Goal: Information Seeking & Learning: Learn about a topic

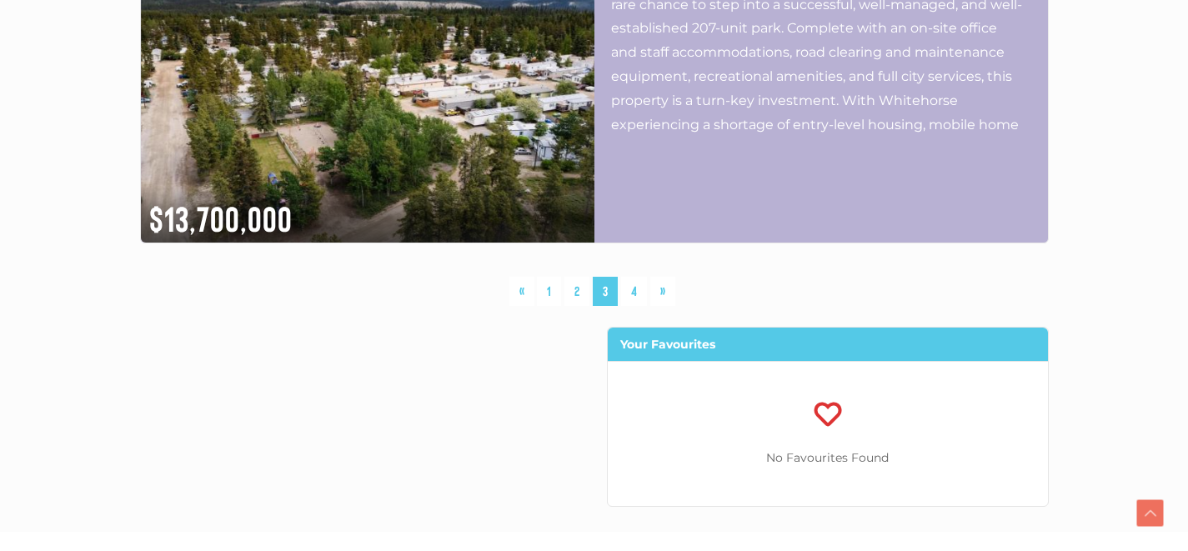
scroll to position [4646, 0]
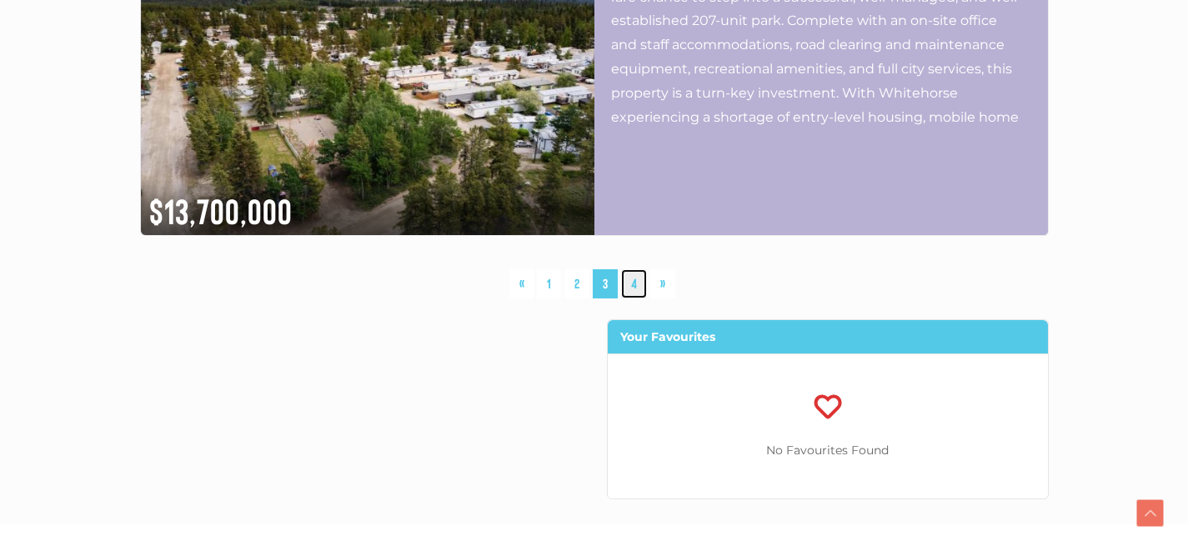
click at [634, 289] on link "4" at bounding box center [634, 283] width 26 height 29
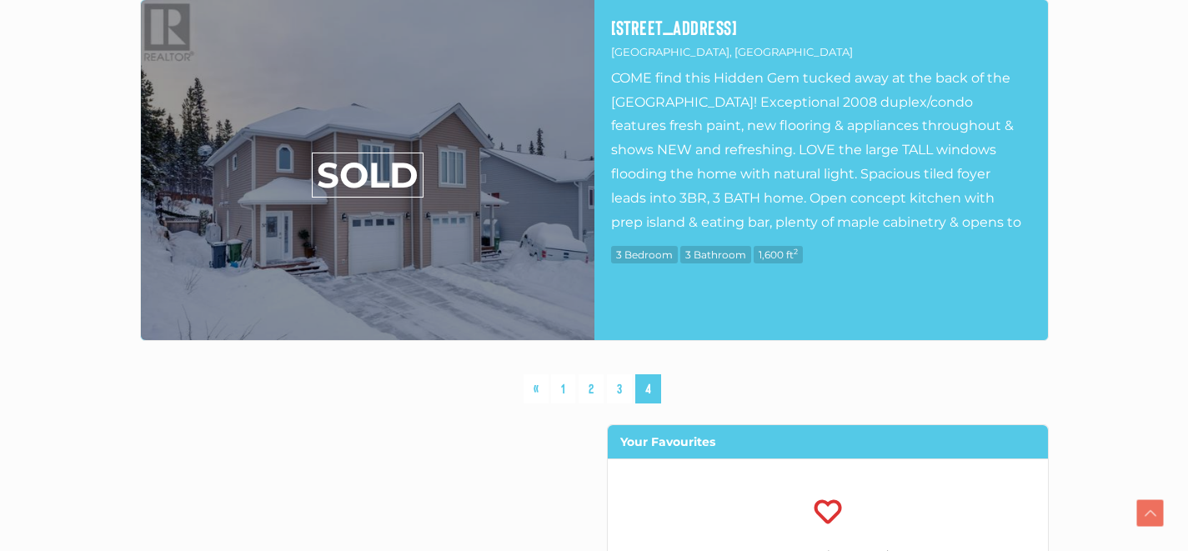
scroll to position [2389, 0]
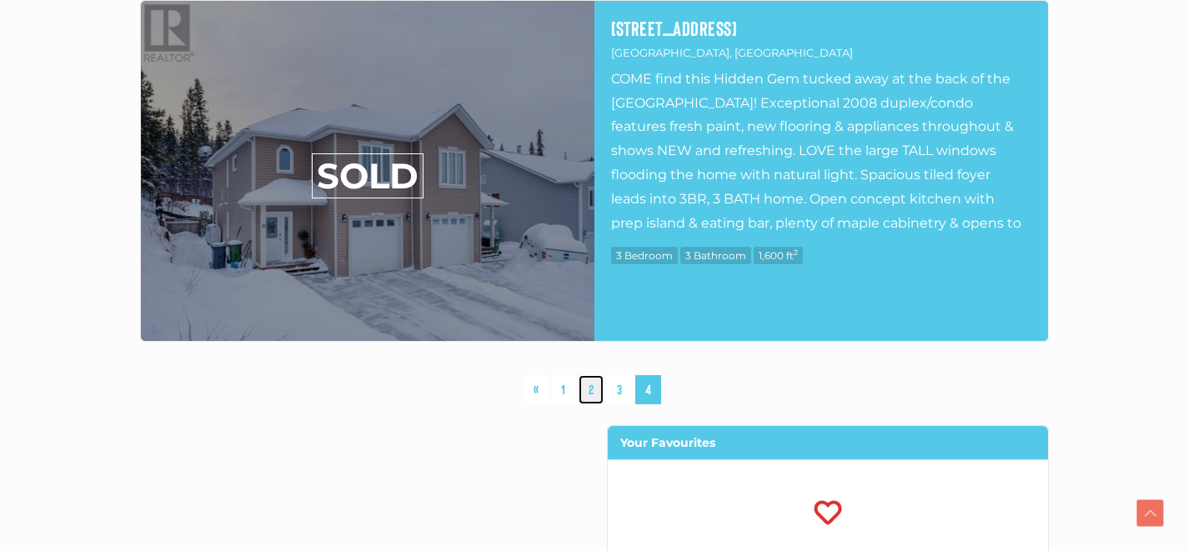
click at [595, 388] on link "2" at bounding box center [591, 389] width 25 height 29
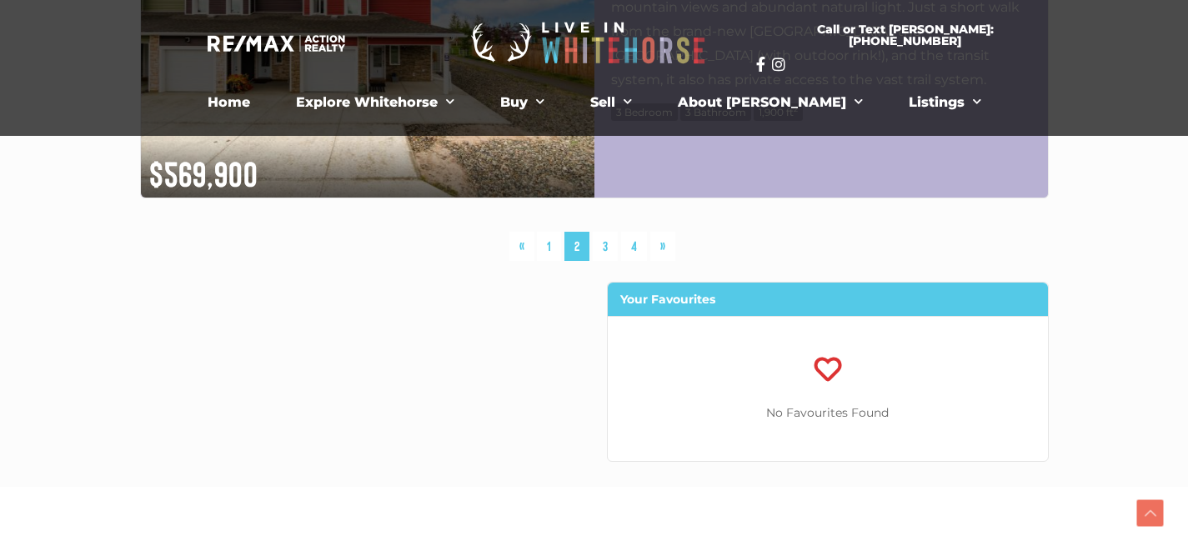
scroll to position [4685, 0]
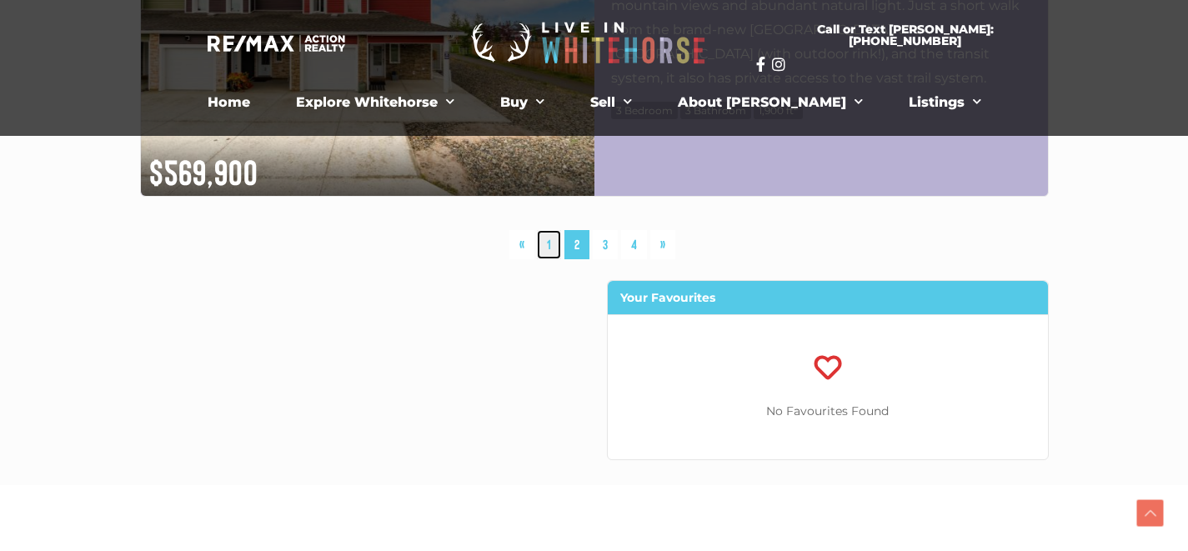
click at [551, 245] on link "1" at bounding box center [549, 244] width 24 height 29
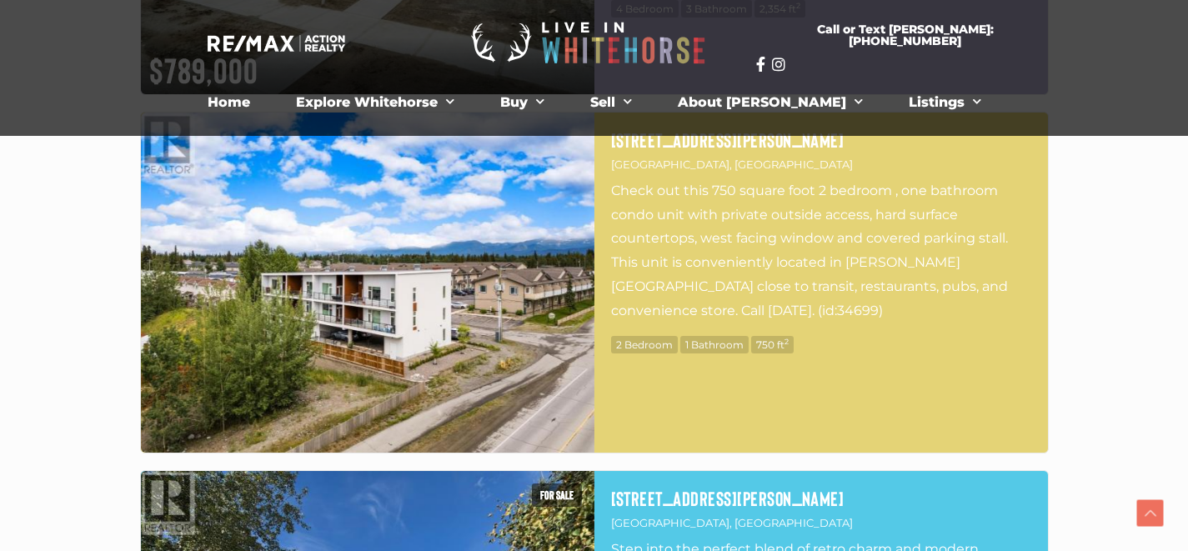
scroll to position [1932, 0]
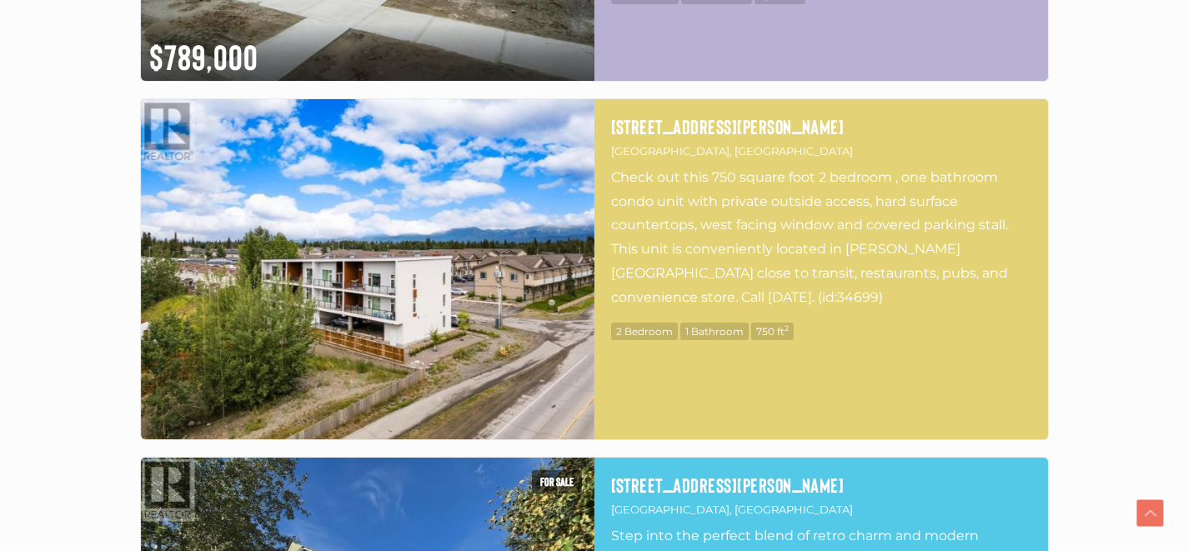
click at [430, 281] on img at bounding box center [368, 269] width 454 height 340
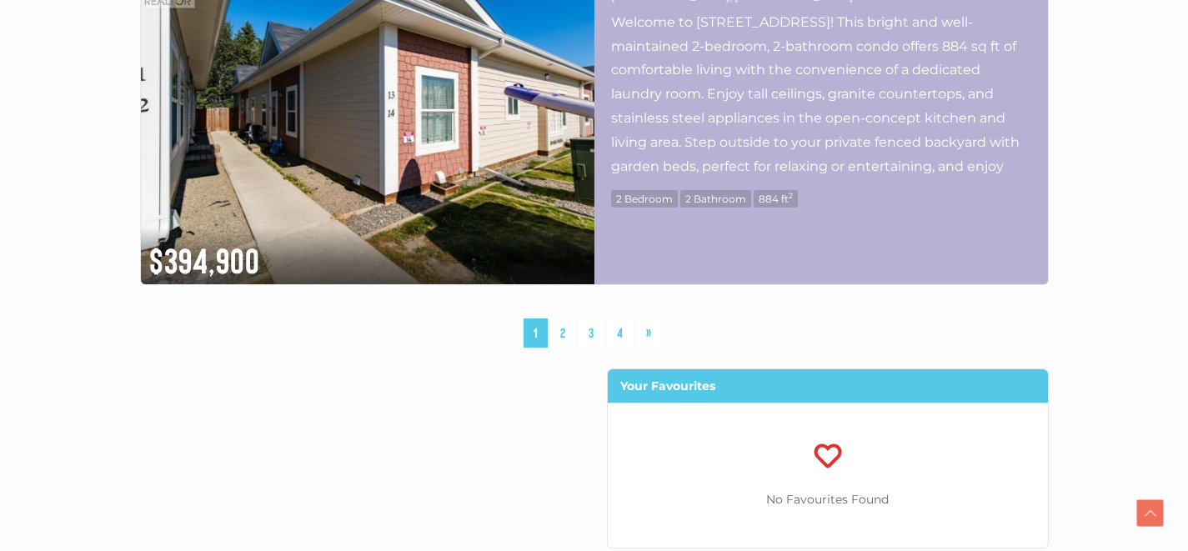
scroll to position [4601, 0]
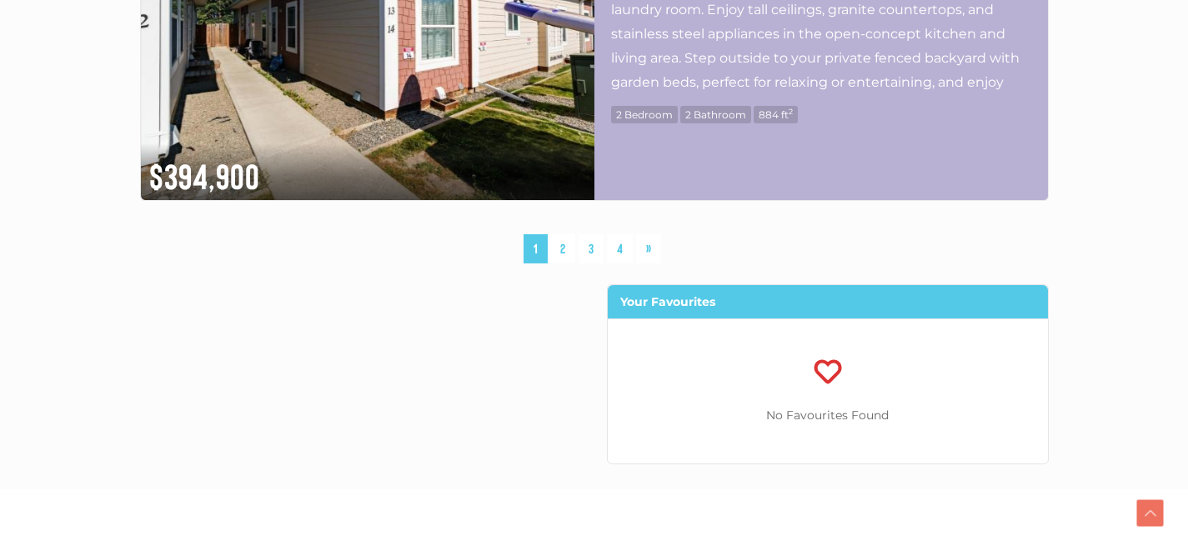
scroll to position [4685, 0]
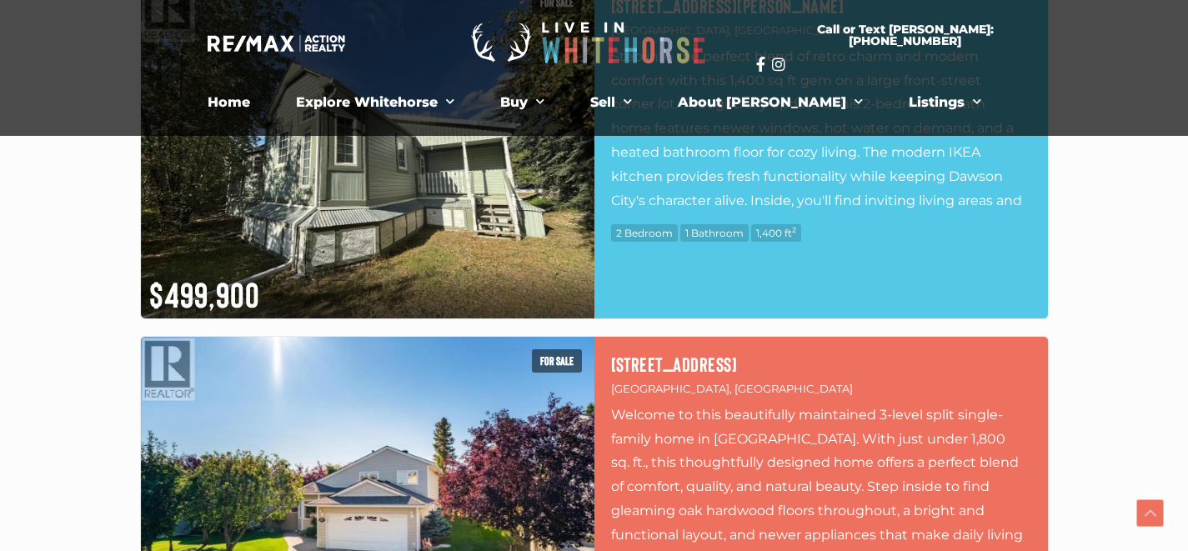
scroll to position [2389, 0]
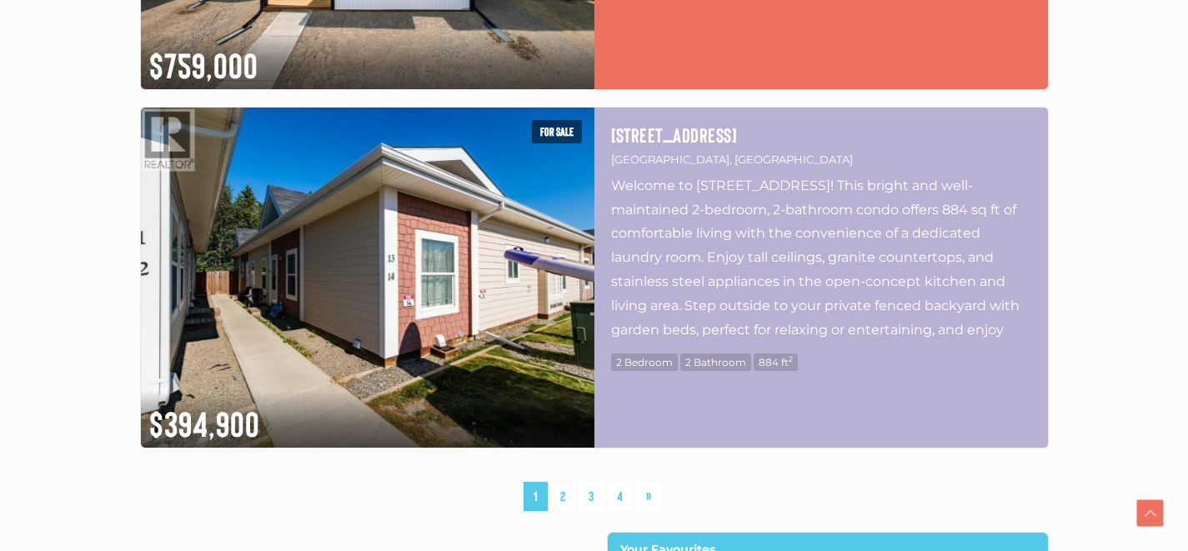
scroll to position [4646, 0]
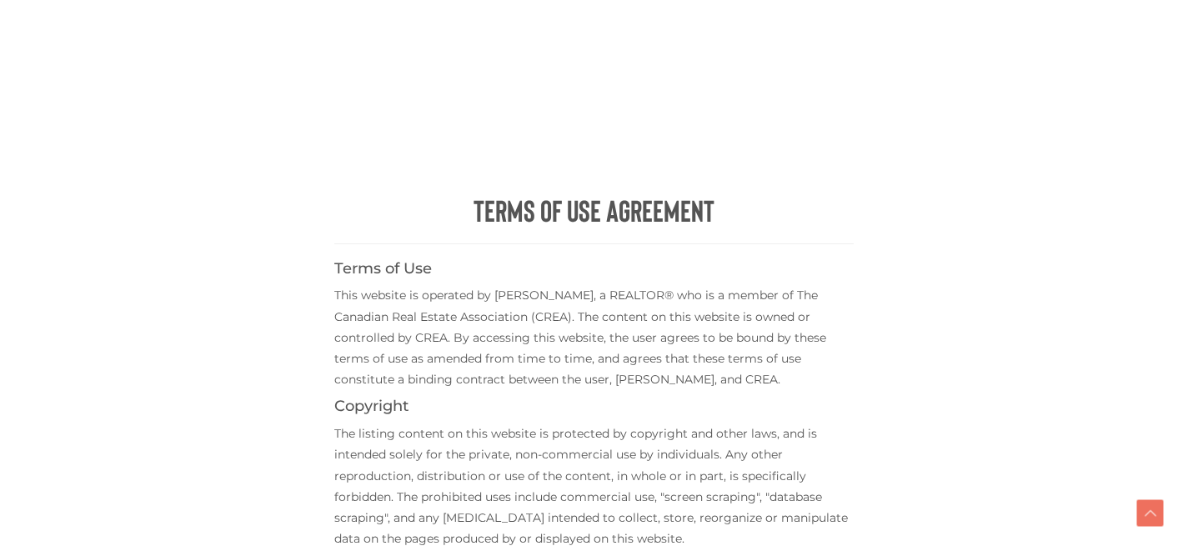
scroll to position [720, 0]
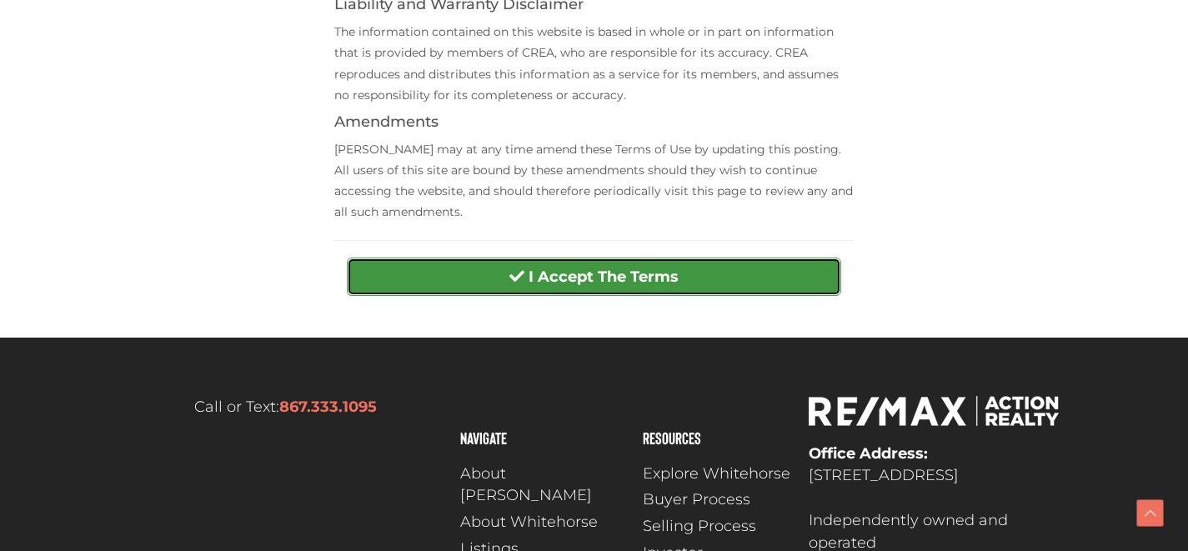
click at [430, 281] on button "I Accept The Terms" at bounding box center [594, 277] width 494 height 38
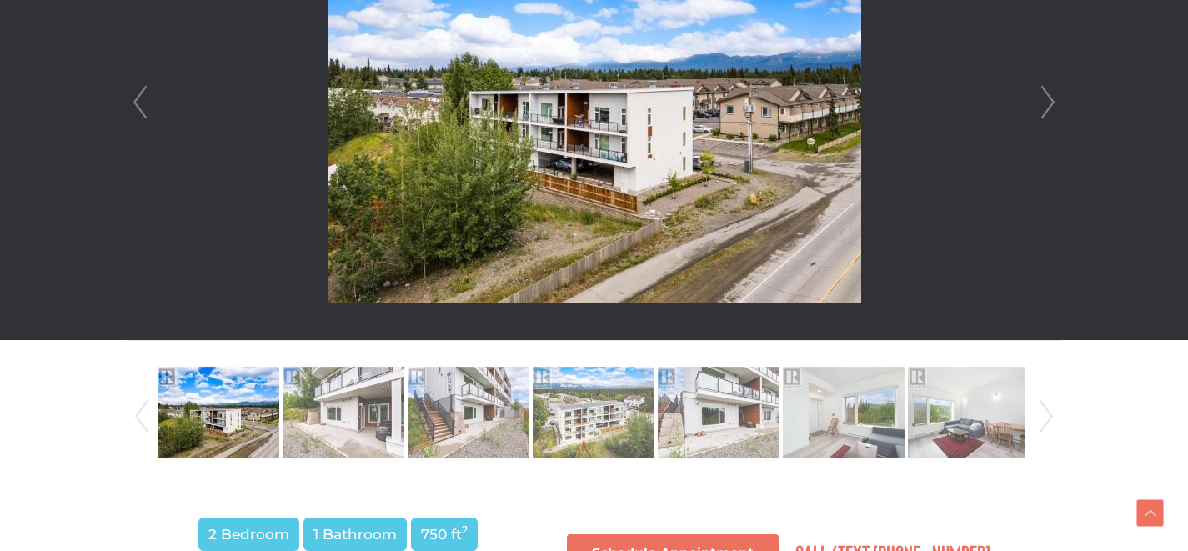
scroll to position [615, 0]
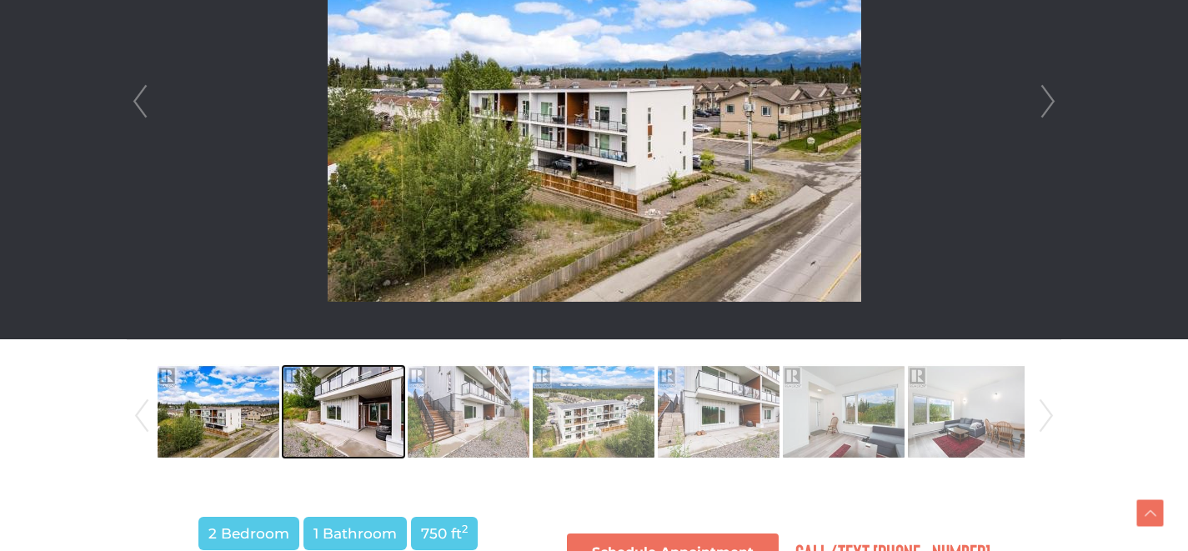
click at [344, 425] on img at bounding box center [344, 411] width 122 height 95
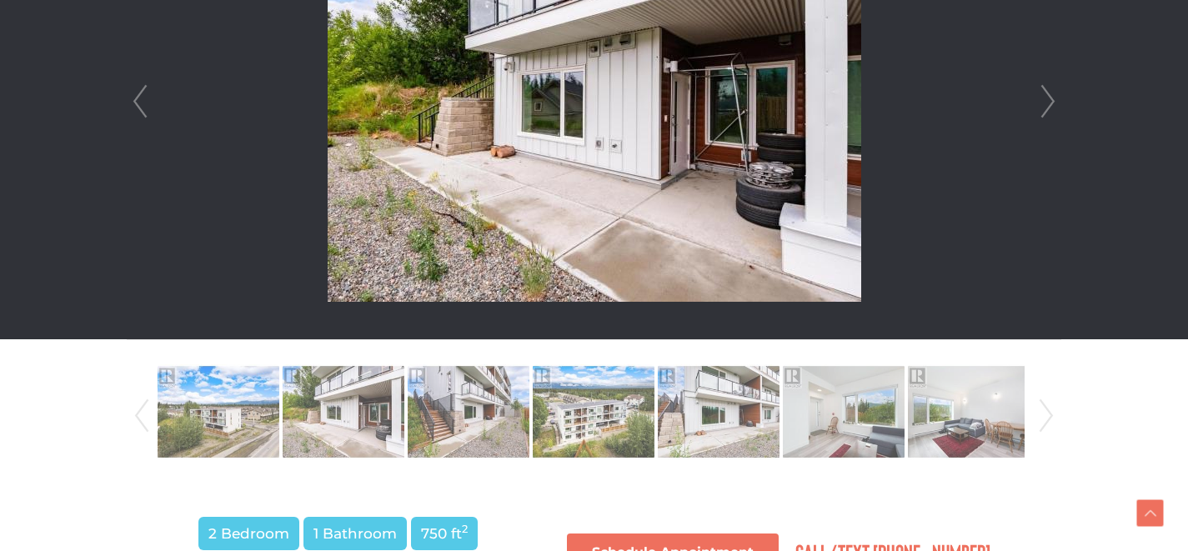
click at [1051, 99] on link "Next" at bounding box center [1048, 101] width 25 height 475
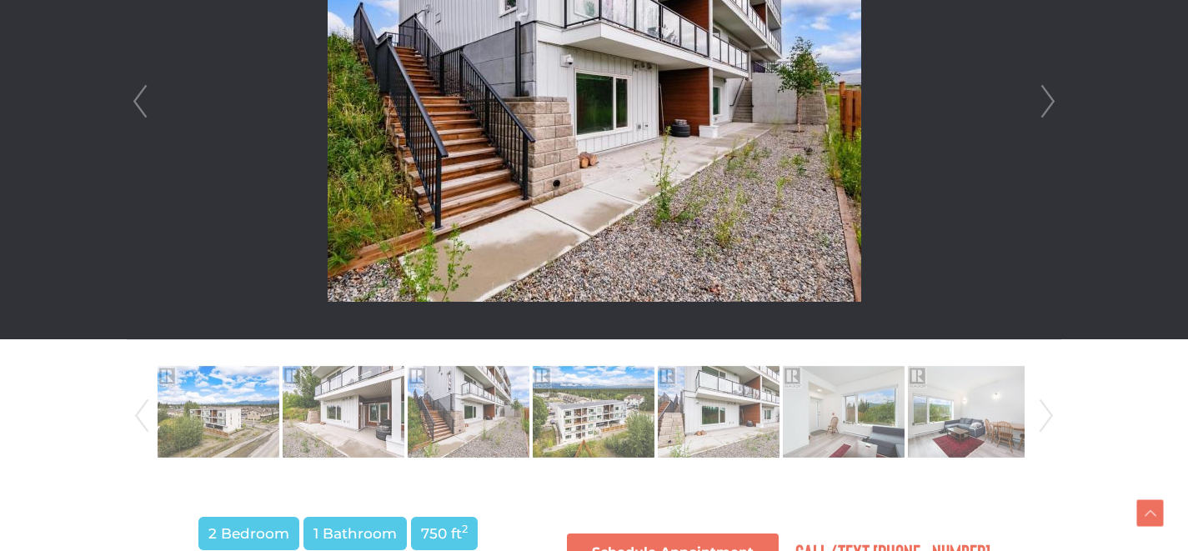
click at [1048, 100] on link "Next" at bounding box center [1048, 101] width 25 height 475
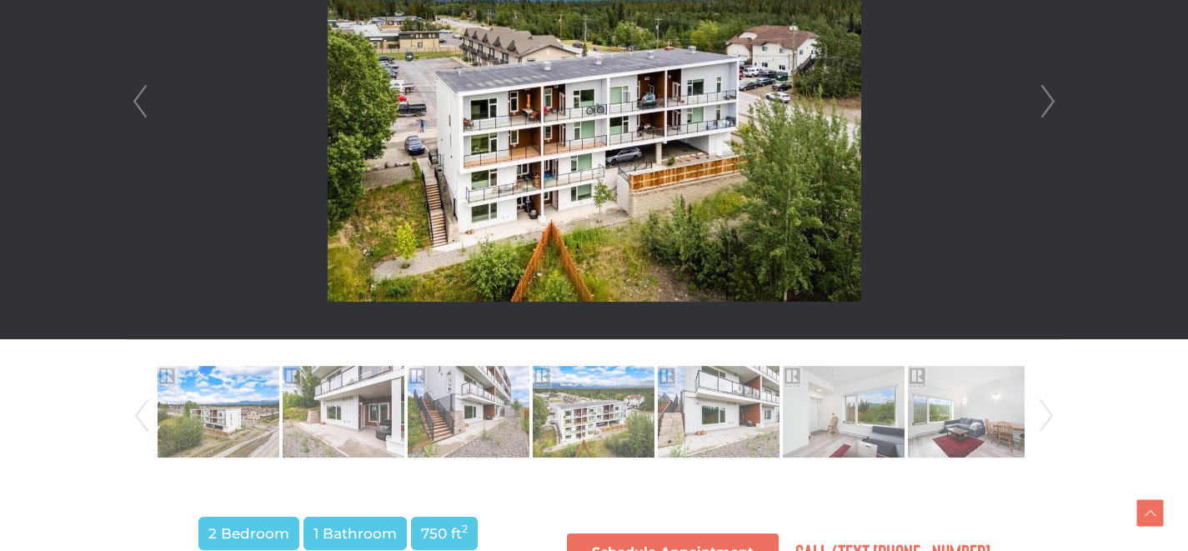
click at [1046, 102] on link "Next" at bounding box center [1048, 101] width 25 height 475
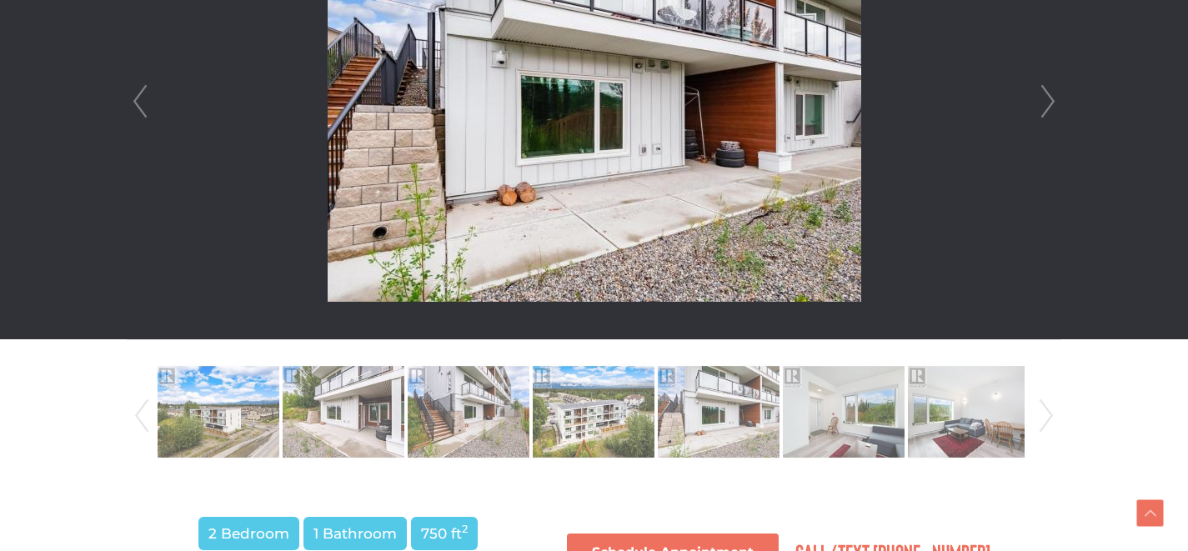
click at [1046, 104] on link "Next" at bounding box center [1048, 101] width 25 height 475
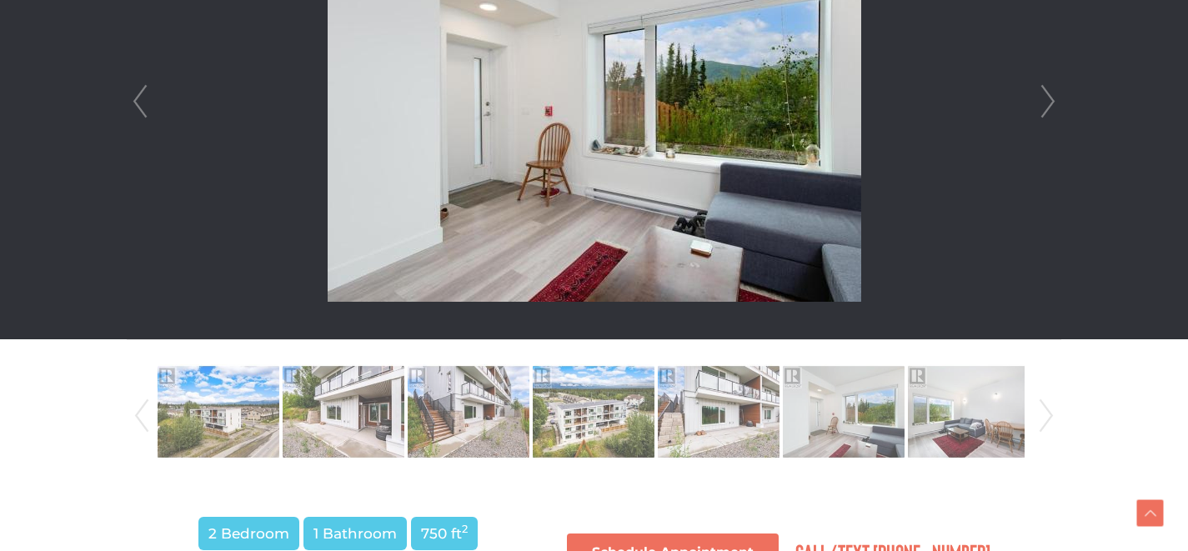
click at [1046, 104] on link "Next" at bounding box center [1048, 101] width 25 height 475
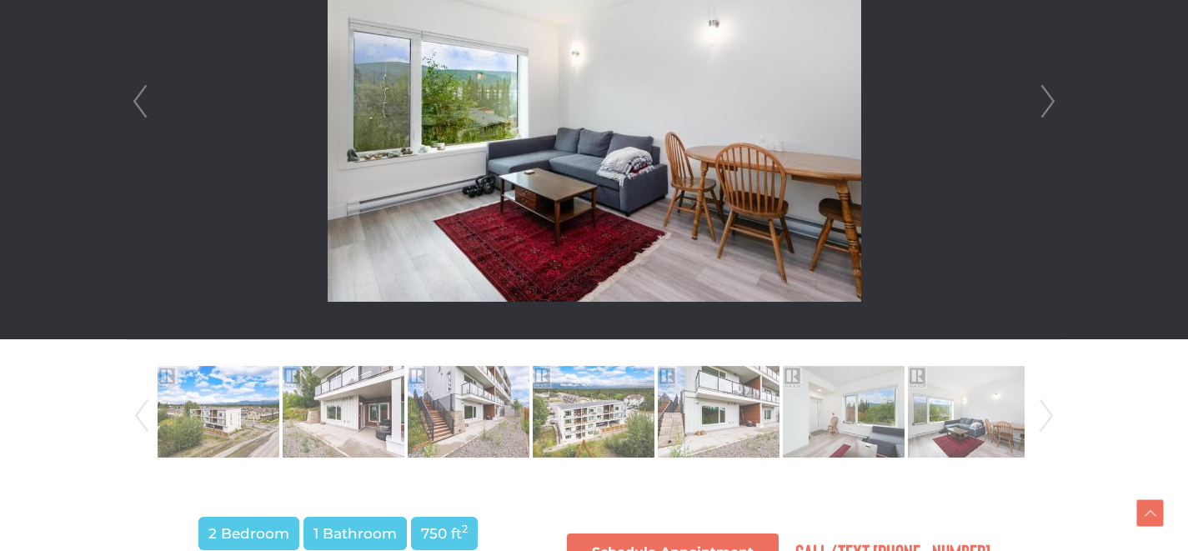
click at [1046, 104] on link "Next" at bounding box center [1048, 101] width 25 height 475
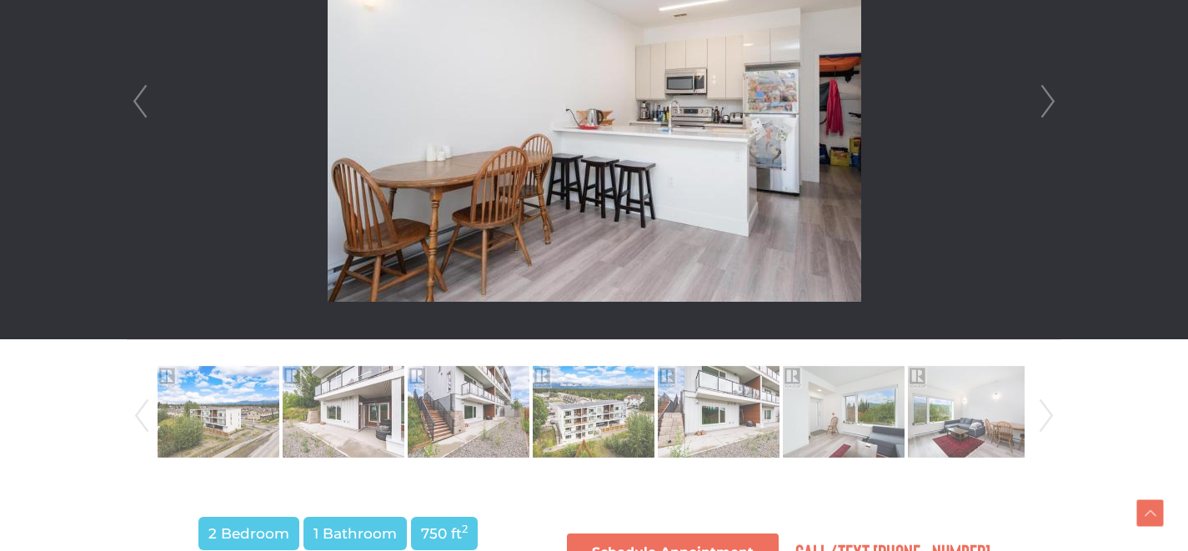
click at [1044, 106] on link "Next" at bounding box center [1048, 101] width 25 height 475
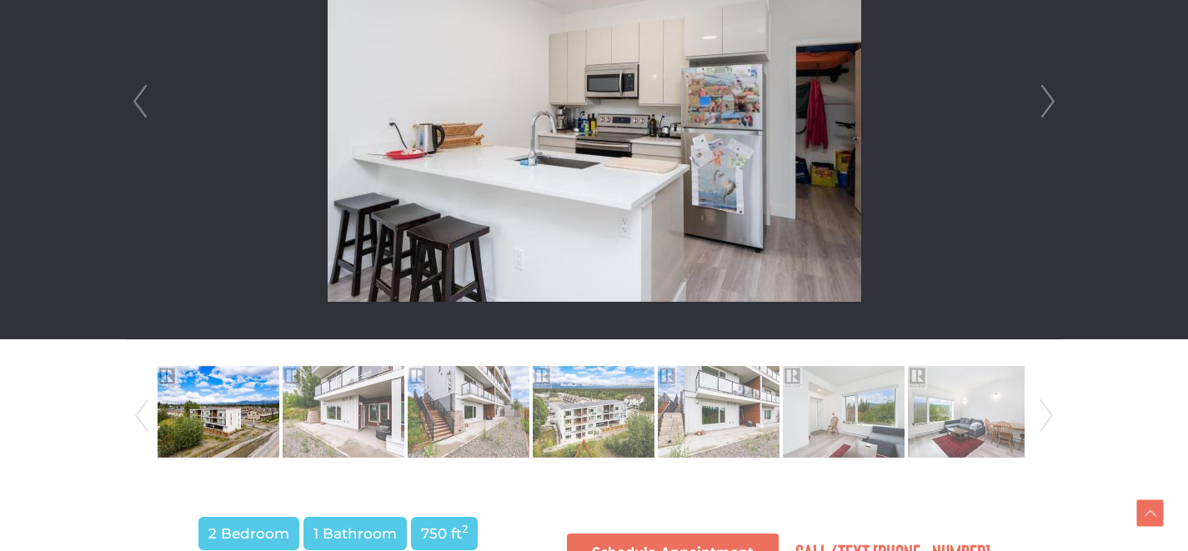
click at [1044, 109] on link "Next" at bounding box center [1048, 101] width 25 height 475
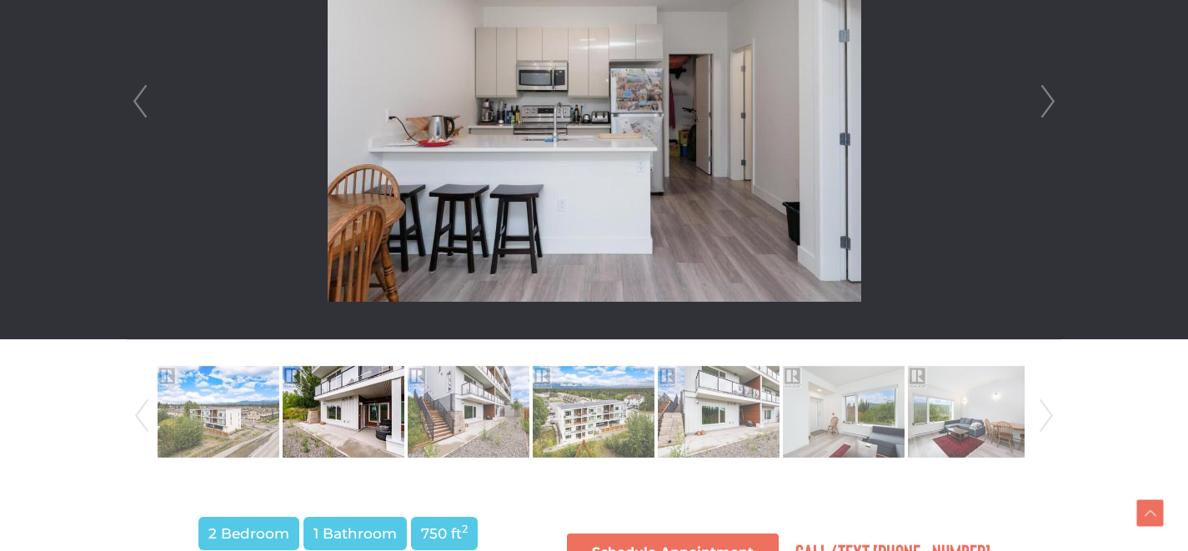
click at [1044, 109] on link "Next" at bounding box center [1048, 101] width 25 height 475
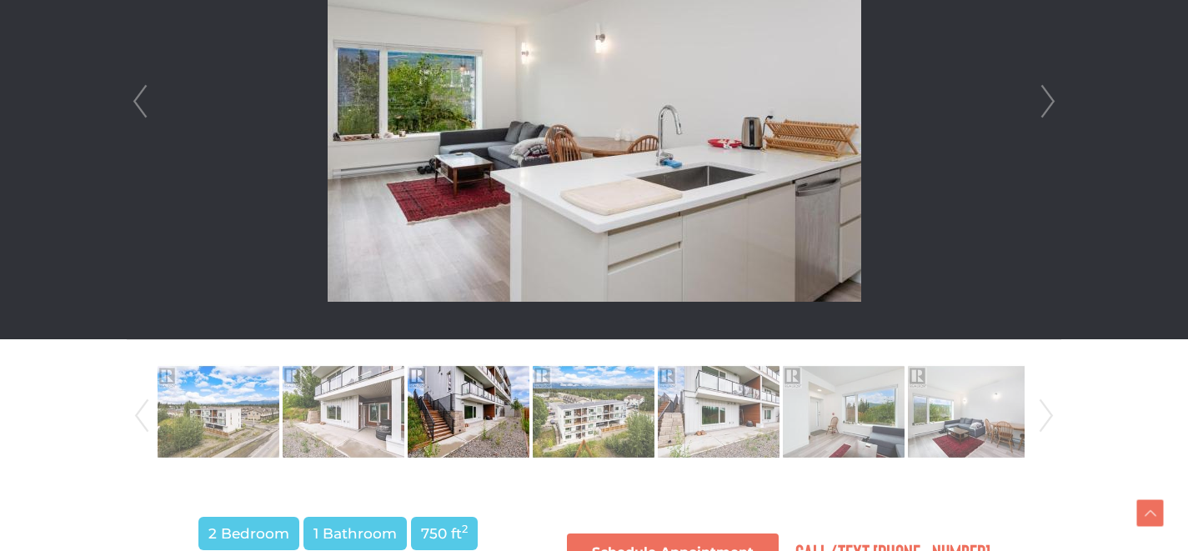
click at [1044, 109] on link "Next" at bounding box center [1048, 101] width 25 height 475
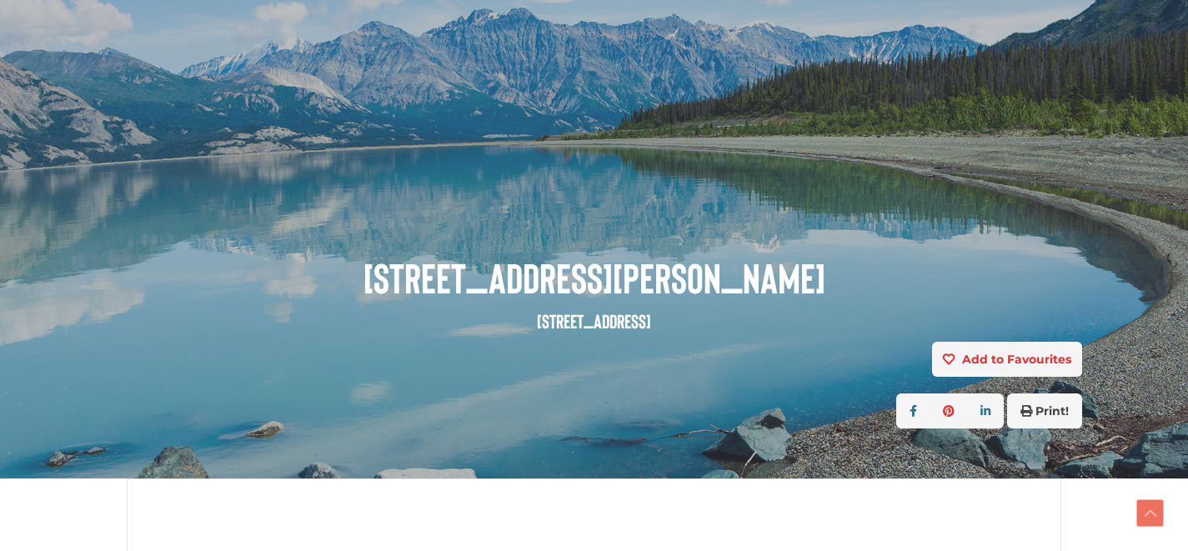
scroll to position [720, 0]
